Goal: Task Accomplishment & Management: Complete application form

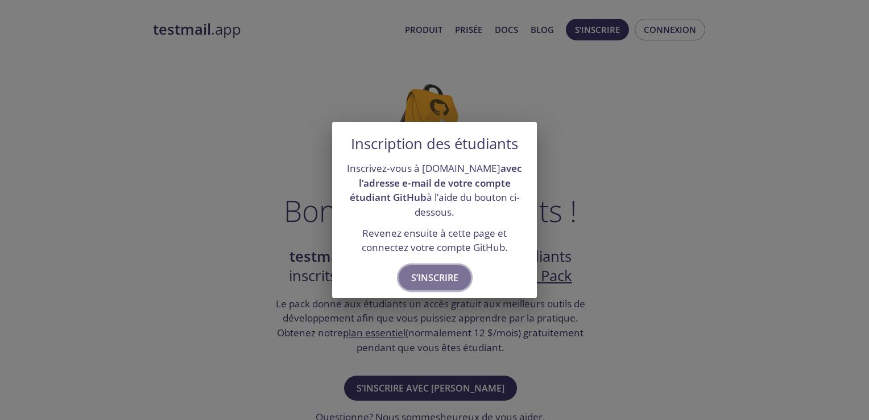
click at [446, 279] on span "S’inscrire" at bounding box center [434, 278] width 47 height 16
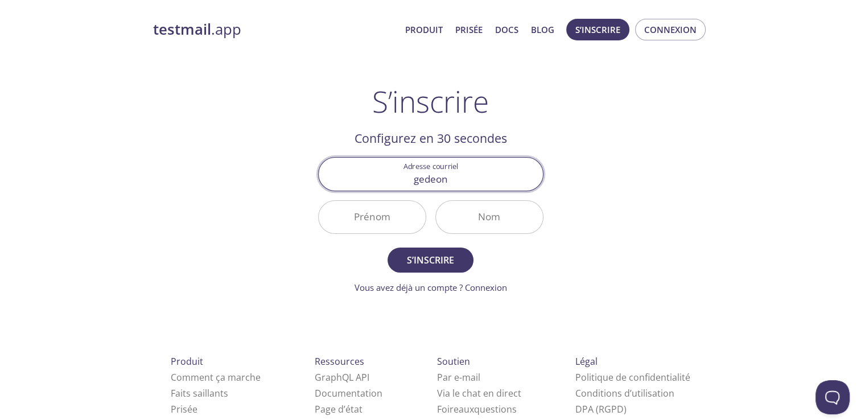
type input "[EMAIL_ADDRESS][DOMAIN_NAME]"
click at [391, 229] on input "Prénom" at bounding box center [372, 217] width 107 height 32
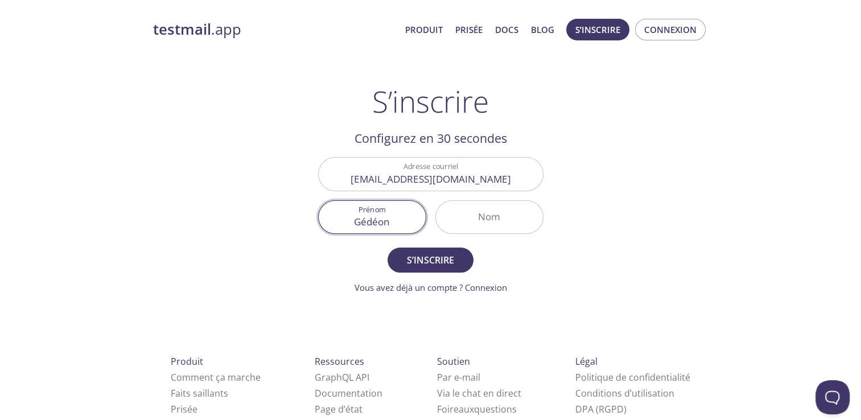
type input "Gédéon"
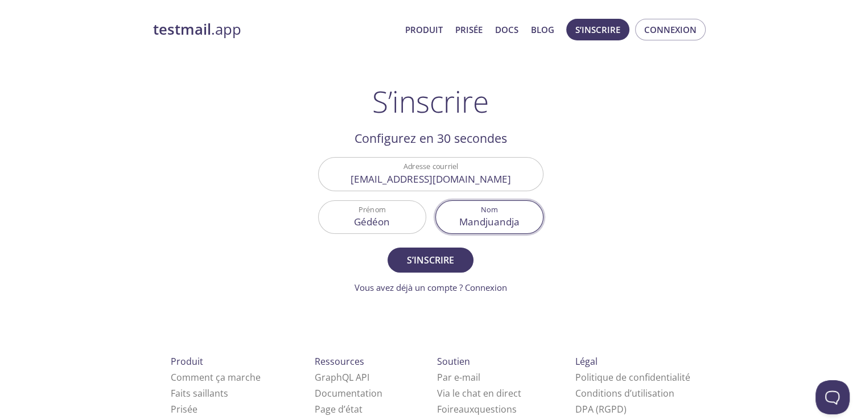
type input "Mandjuandja"
click at [387, 247] on button "S’inscrire" at bounding box center [429, 259] width 85 height 25
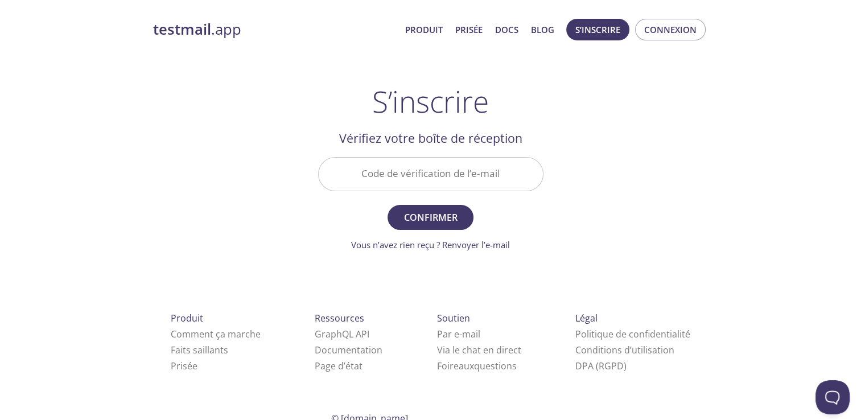
click at [383, 172] on input "Code de vérification de l’e-mail" at bounding box center [431, 174] width 224 height 32
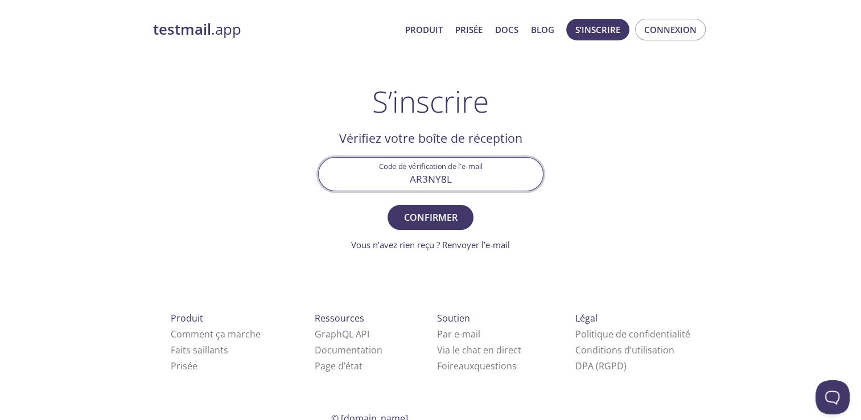
type input "AR3NY8L"
click at [387, 205] on button "Confirmer" at bounding box center [429, 217] width 85 height 25
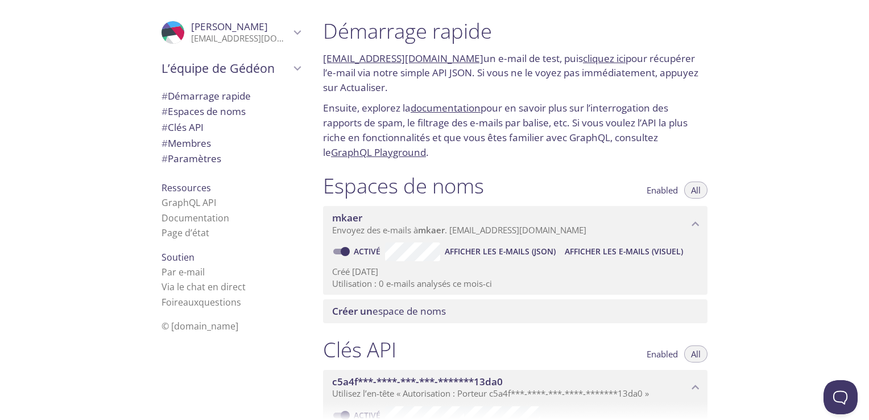
click at [290, 72] on icon "L’équipe de Gédéon" at bounding box center [297, 68] width 15 height 15
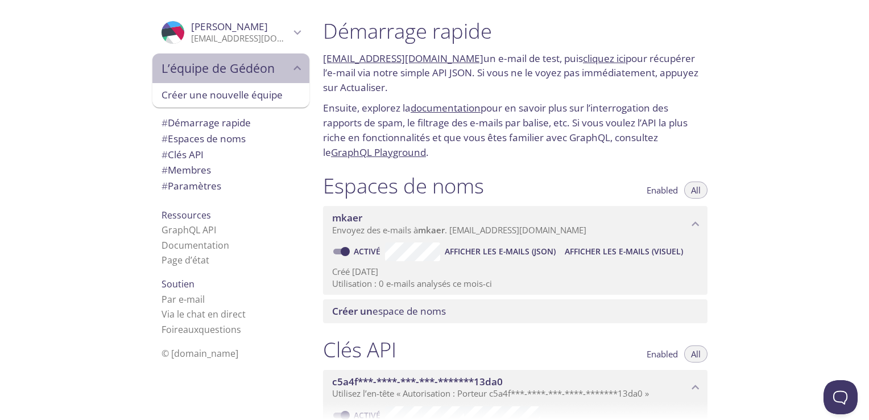
click at [290, 74] on icon "L’équipe de Gédéon" at bounding box center [297, 68] width 15 height 15
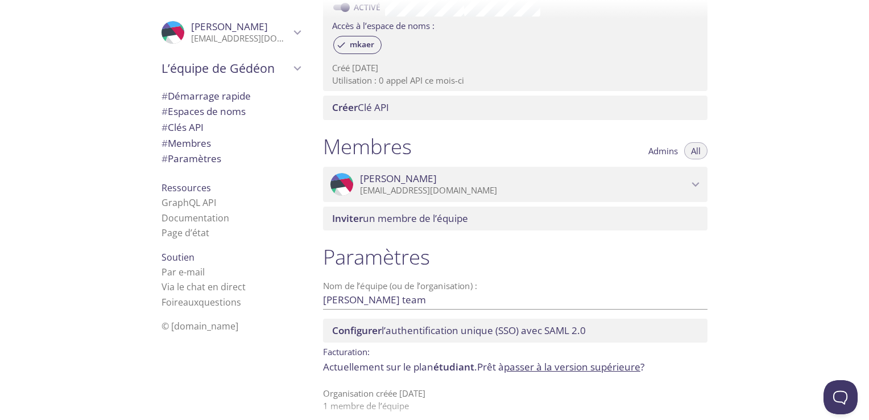
scroll to position [418, 0]
